Goal: Task Accomplishment & Management: Use online tool/utility

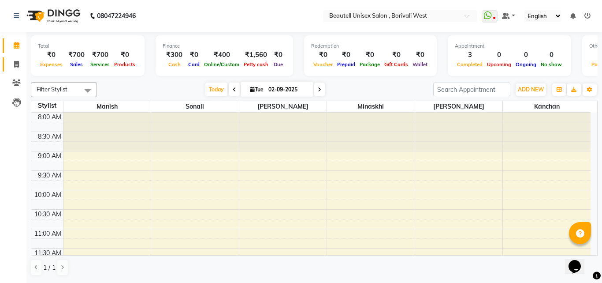
click at [19, 62] on span at bounding box center [16, 65] width 15 height 10
select select "7692"
select select "service"
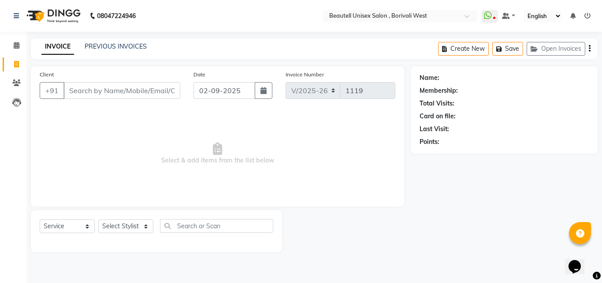
click at [66, 90] on input "Client" at bounding box center [121, 90] width 117 height 17
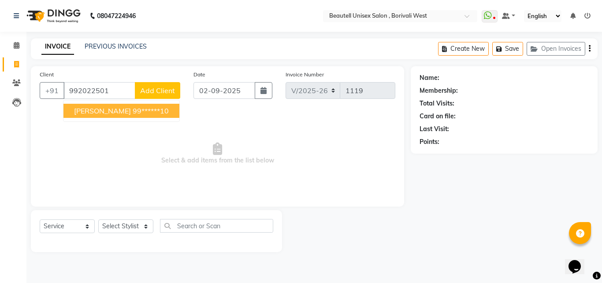
click at [91, 113] on span "[PERSON_NAME]" at bounding box center [102, 110] width 57 height 9
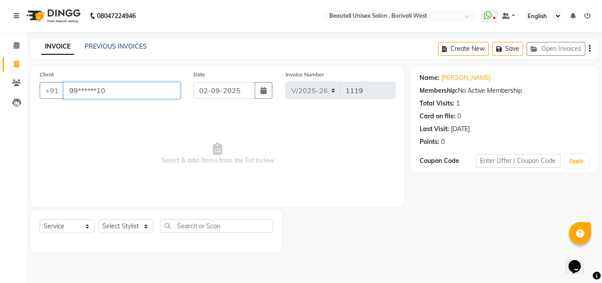
click at [105, 96] on input "99******10" at bounding box center [121, 90] width 117 height 17
type input "9"
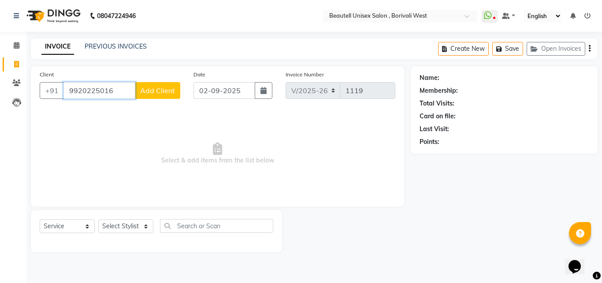
type input "9920225016"
click at [145, 89] on span "Add Client" at bounding box center [157, 90] width 35 height 9
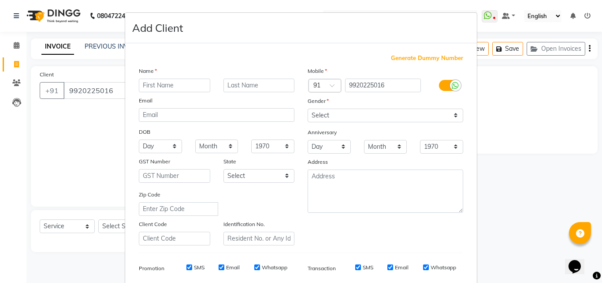
click at [139, 87] on input "text" at bounding box center [174, 85] width 71 height 14
type input "[PERSON_NAME]"
click at [225, 82] on input "text" at bounding box center [259, 85] width 71 height 14
type input "[DEMOGRAPHIC_DATA]"
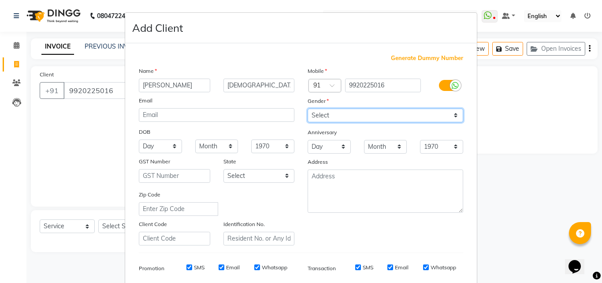
click at [452, 115] on select "Select [DEMOGRAPHIC_DATA] [DEMOGRAPHIC_DATA] Other Prefer Not To Say" at bounding box center [386, 115] width 156 height 14
select select "[DEMOGRAPHIC_DATA]"
click at [308, 108] on select "Select [DEMOGRAPHIC_DATA] [DEMOGRAPHIC_DATA] Other Prefer Not To Say" at bounding box center [386, 115] width 156 height 14
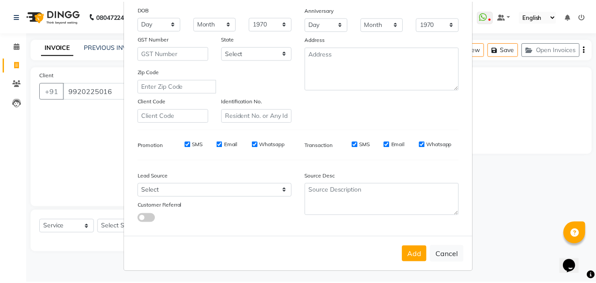
scroll to position [114, 0]
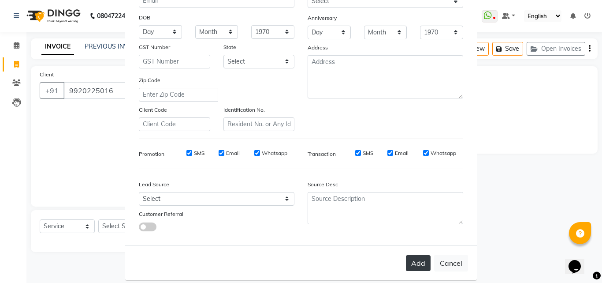
click at [412, 263] on button "Add" at bounding box center [418, 263] width 25 height 16
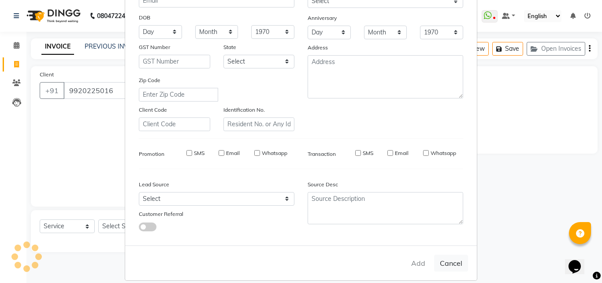
type input "99******16"
select select
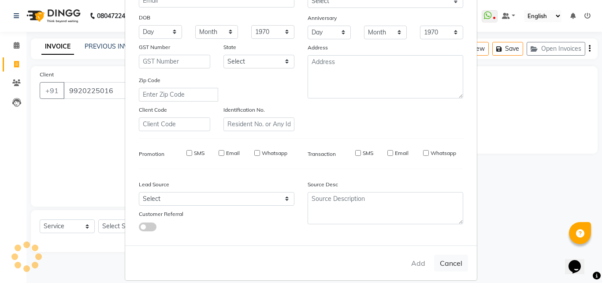
select select
checkbox input "false"
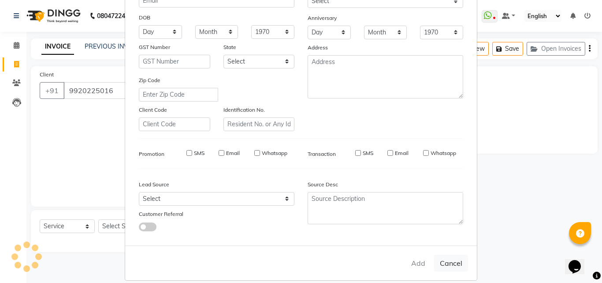
checkbox input "false"
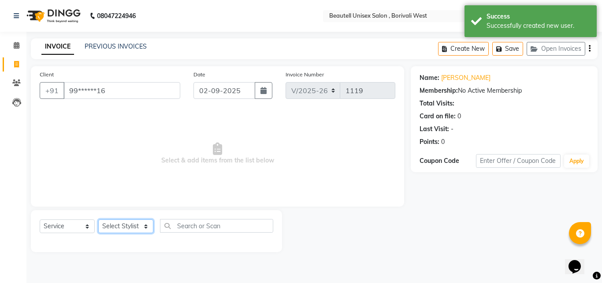
click at [146, 227] on select "Select Stylist [PERSON_NAME] [PERSON_NAME] [PERSON_NAME] [PERSON_NAME]" at bounding box center [125, 226] width 55 height 14
select select "68639"
click at [98, 219] on select "Select Stylist [PERSON_NAME] [PERSON_NAME] [PERSON_NAME] [PERSON_NAME]" at bounding box center [125, 226] width 55 height 14
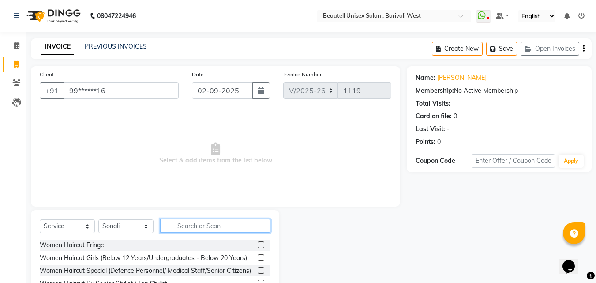
click at [178, 225] on input "text" at bounding box center [215, 226] width 110 height 14
type input "cut"
click at [257, 256] on label at bounding box center [260, 257] width 7 height 7
click at [257, 256] on input "checkbox" at bounding box center [260, 258] width 6 height 6
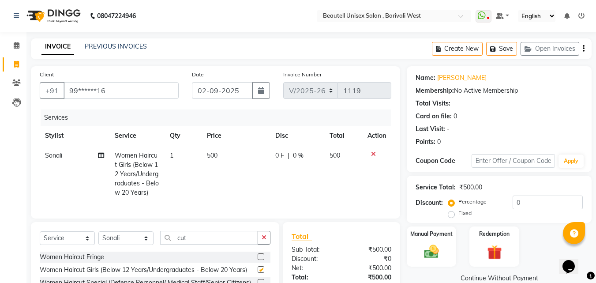
checkbox input "false"
click at [222, 153] on td "500" at bounding box center [235, 173] width 68 height 57
select select "68639"
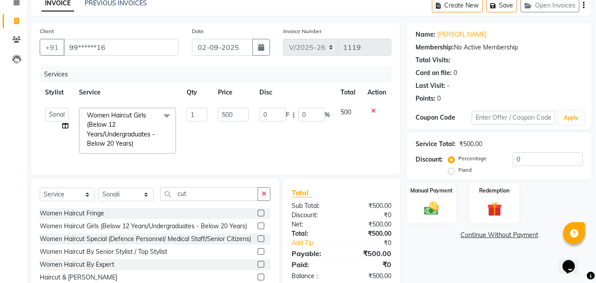
scroll to position [53, 0]
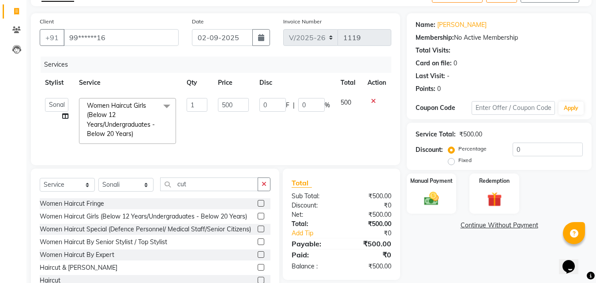
click at [257, 232] on label at bounding box center [260, 228] width 7 height 7
click at [257, 232] on input "checkbox" at bounding box center [260, 229] width 6 height 6
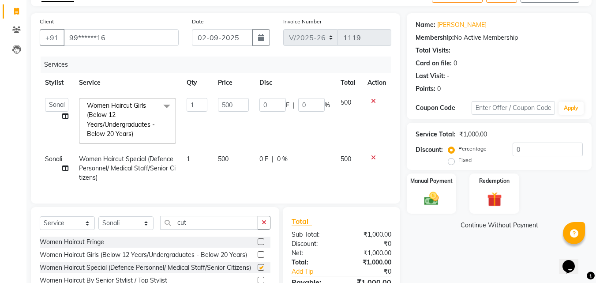
checkbox input "false"
click at [237, 107] on input "500" at bounding box center [233, 105] width 30 height 14
type input "5"
type input "300"
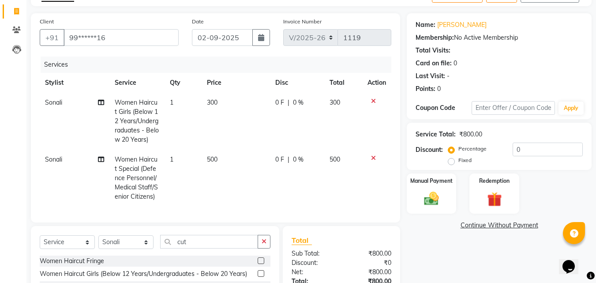
click at [238, 158] on td "500" at bounding box center [235, 177] width 68 height 57
select select "68639"
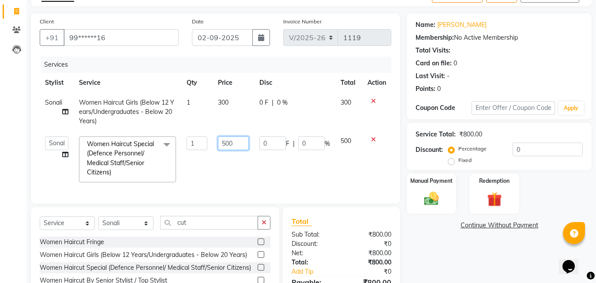
click at [237, 142] on input "500" at bounding box center [233, 143] width 30 height 14
type input "5"
type input "300"
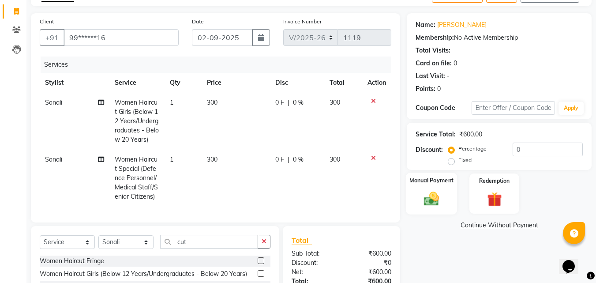
click at [429, 192] on img at bounding box center [431, 199] width 25 height 18
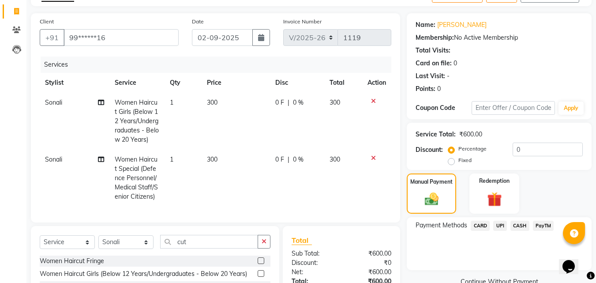
click at [519, 224] on span "CASH" at bounding box center [519, 225] width 19 height 10
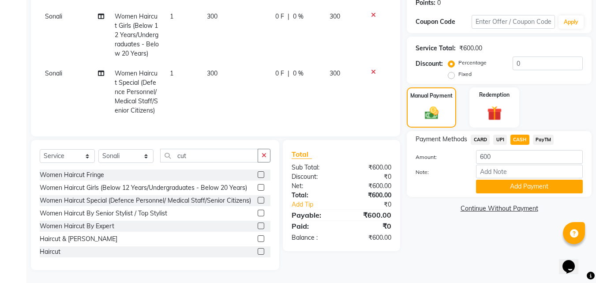
scroll to position [141, 0]
click at [558, 183] on button "Add Payment" at bounding box center [529, 186] width 107 height 14
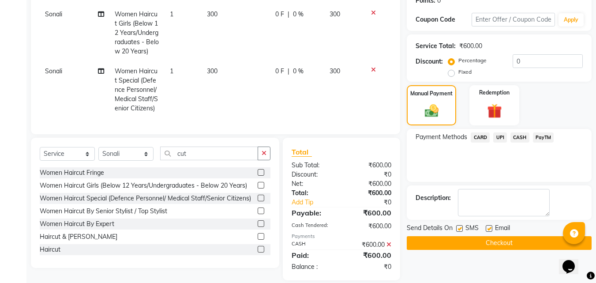
click at [461, 228] on label at bounding box center [459, 228] width 7 height 7
click at [461, 228] on input "checkbox" at bounding box center [459, 229] width 6 height 6
checkbox input "false"
click at [469, 241] on button "Checkout" at bounding box center [499, 243] width 185 height 14
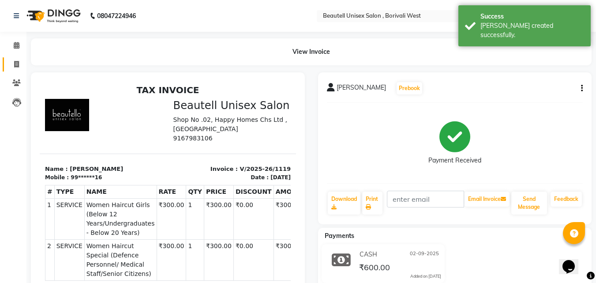
click at [18, 66] on icon at bounding box center [16, 64] width 5 height 7
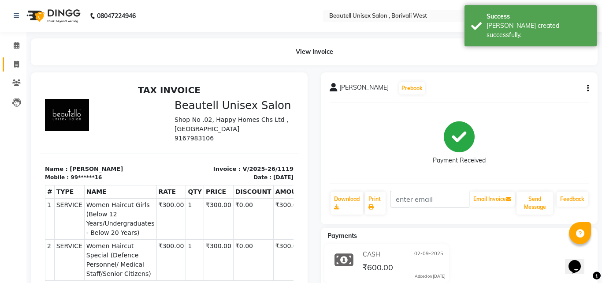
select select "7692"
select select "service"
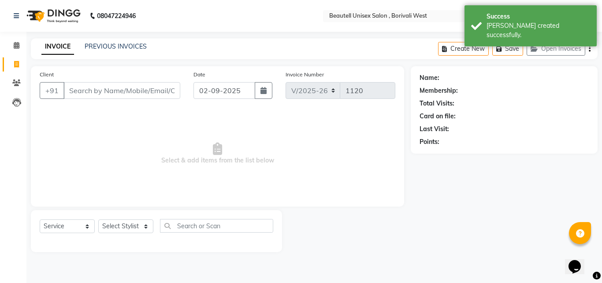
click at [66, 90] on input "Client" at bounding box center [121, 90] width 117 height 17
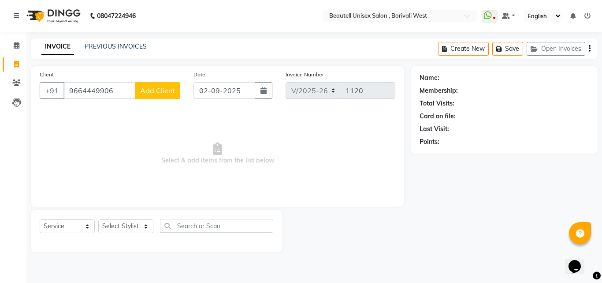
click at [135, 93] on input "9664449906" at bounding box center [99, 90] width 72 height 17
type input "9664449906"
click at [145, 87] on span "Add Client" at bounding box center [157, 90] width 35 height 9
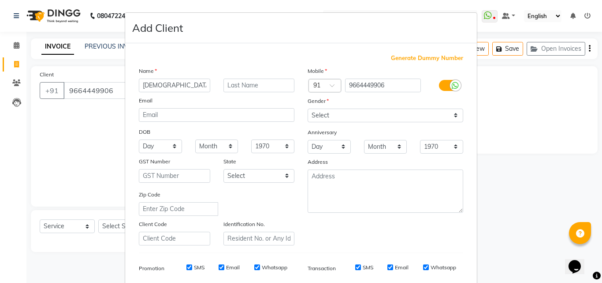
type input "[DEMOGRAPHIC_DATA]"
click at [224, 78] on input "text" at bounding box center [259, 85] width 71 height 14
type input "[PERSON_NAME]"
click at [452, 115] on select "Select [DEMOGRAPHIC_DATA] [DEMOGRAPHIC_DATA] Other Prefer Not To Say" at bounding box center [386, 115] width 156 height 14
select select "[DEMOGRAPHIC_DATA]"
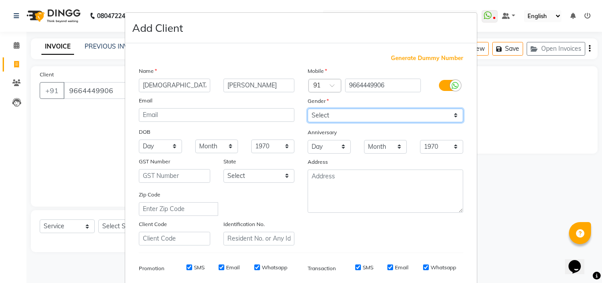
click at [308, 108] on select "Select [DEMOGRAPHIC_DATA] [DEMOGRAPHIC_DATA] Other Prefer Not To Say" at bounding box center [386, 115] width 156 height 14
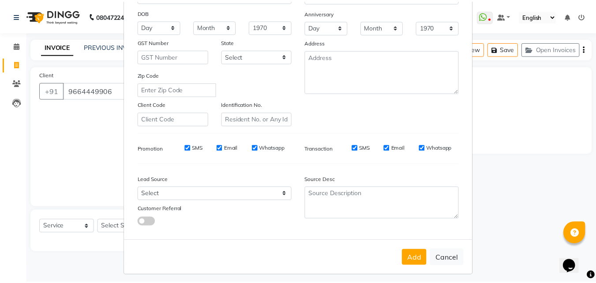
scroll to position [117, 0]
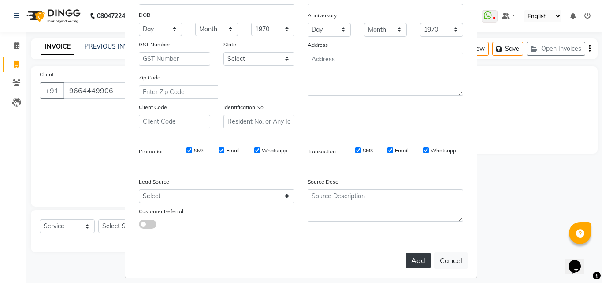
click at [418, 265] on button "Add" at bounding box center [418, 260] width 25 height 16
type input "96******06"
select select
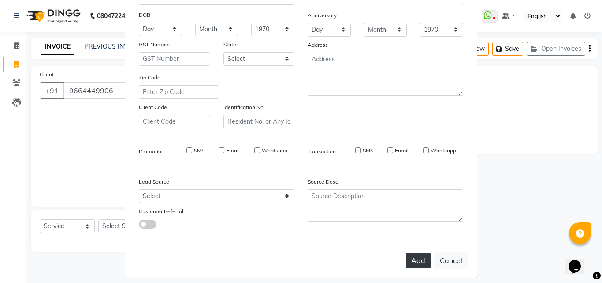
select select
checkbox input "false"
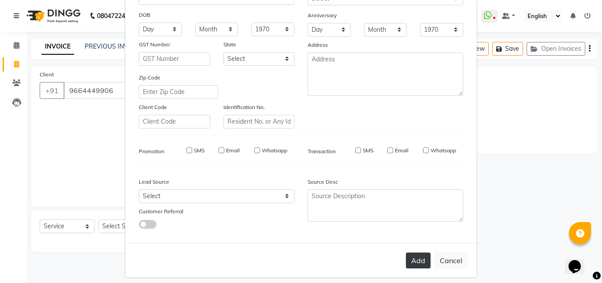
checkbox input "false"
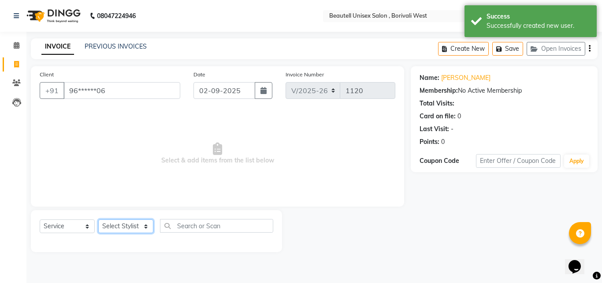
click at [145, 226] on select "Select Stylist [PERSON_NAME] [PERSON_NAME] [PERSON_NAME] [PERSON_NAME]" at bounding box center [125, 226] width 55 height 14
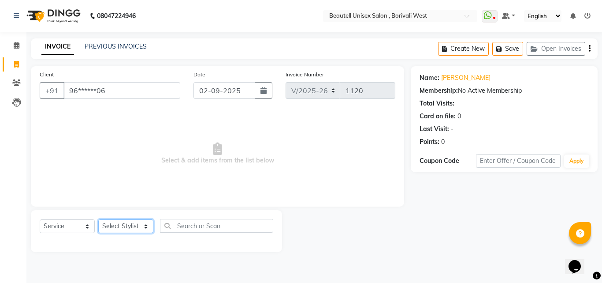
select select "89857"
click at [98, 219] on select "Select Stylist [PERSON_NAME] [PERSON_NAME] [PERSON_NAME] [PERSON_NAME]" at bounding box center [125, 226] width 55 height 14
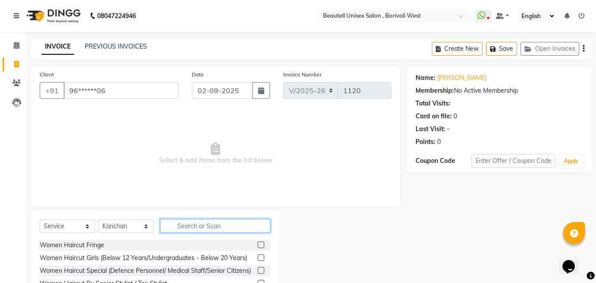
click at [172, 227] on input "text" at bounding box center [215, 226] width 110 height 14
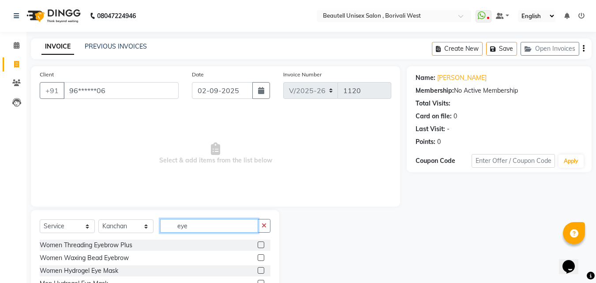
type input "eye"
click at [261, 243] on label at bounding box center [260, 244] width 7 height 7
click at [261, 243] on input "checkbox" at bounding box center [260, 245] width 6 height 6
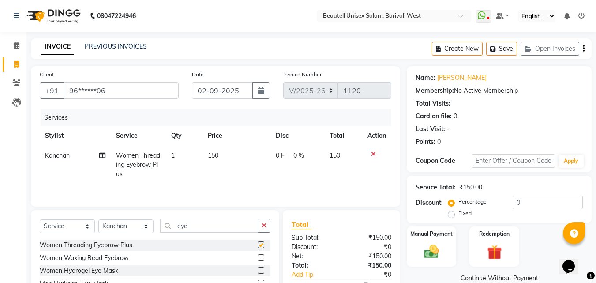
checkbox input "false"
click at [229, 162] on td "150" at bounding box center [236, 164] width 68 height 38
select select "89857"
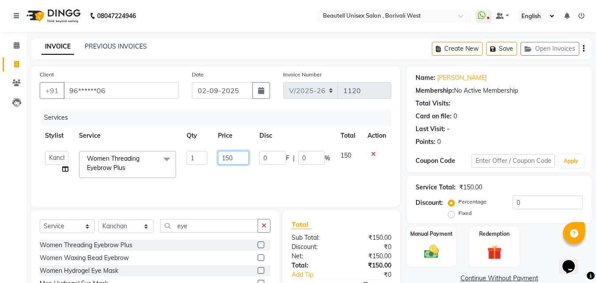
click at [235, 157] on input "150" at bounding box center [233, 158] width 30 height 14
type input "1"
type input "50"
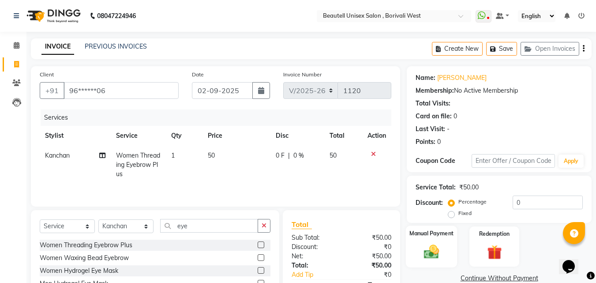
click at [439, 255] on img at bounding box center [431, 251] width 25 height 18
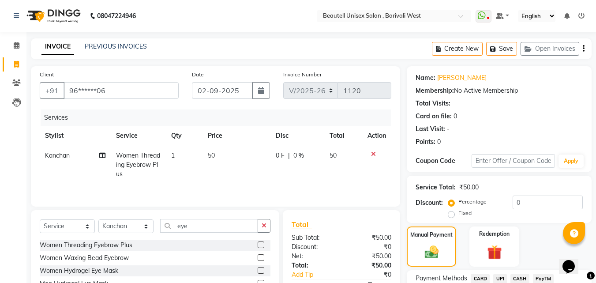
click at [519, 277] on span "CASH" at bounding box center [519, 278] width 19 height 10
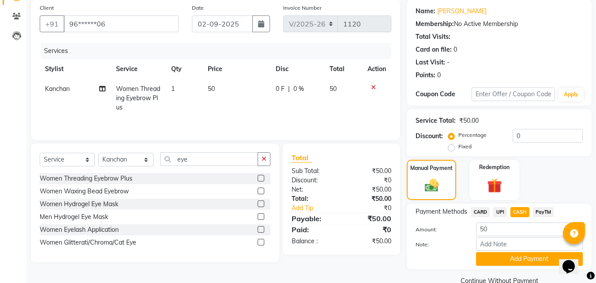
scroll to position [71, 0]
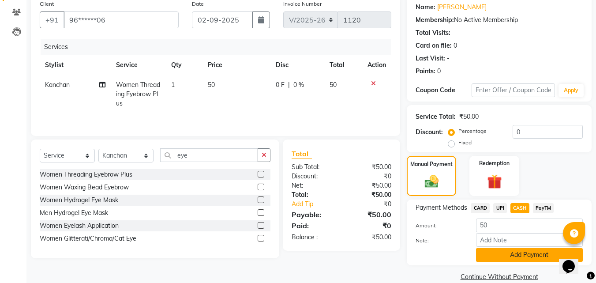
click at [523, 256] on button "Add Payment" at bounding box center [529, 255] width 107 height 14
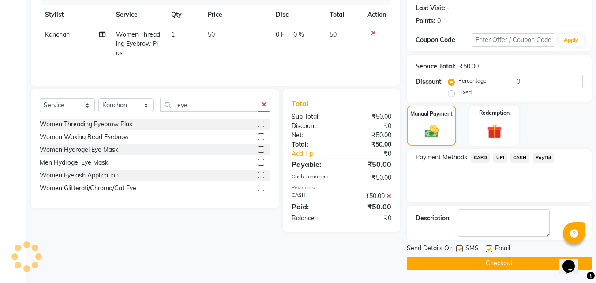
scroll to position [121, 0]
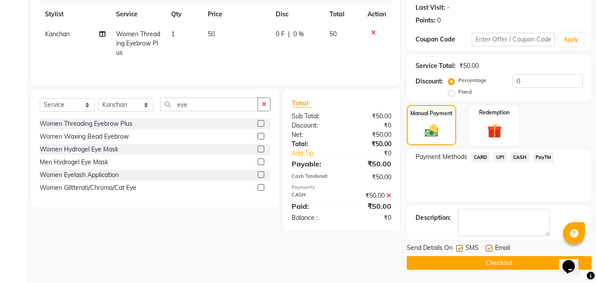
click at [460, 250] on label at bounding box center [459, 248] width 7 height 7
click at [460, 250] on input "checkbox" at bounding box center [459, 249] width 6 height 6
checkbox input "false"
click at [483, 264] on button "Checkout" at bounding box center [499, 263] width 185 height 14
